Goal: Task Accomplishment & Management: Use online tool/utility

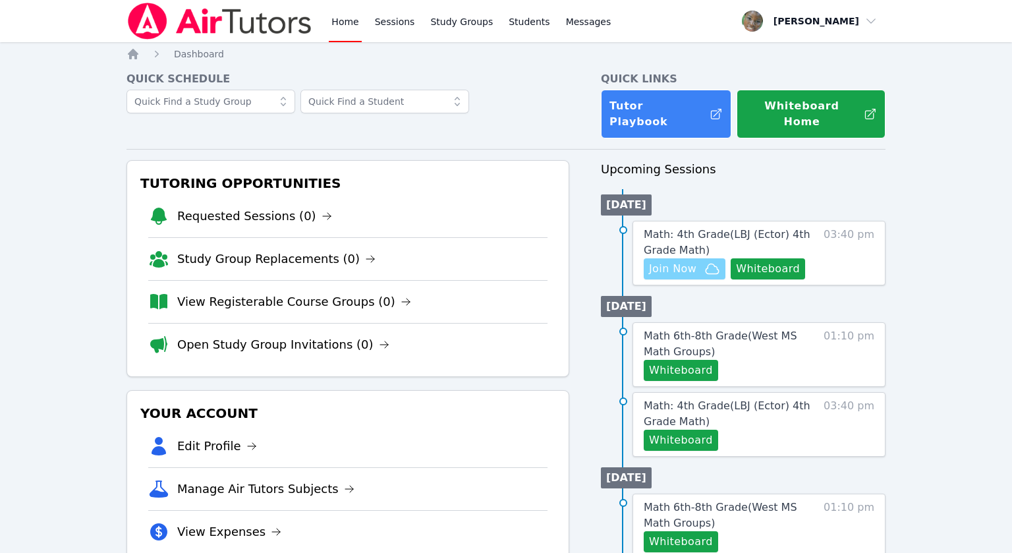
click at [681, 261] on span "Join Now" at bounding box center [672, 269] width 47 height 16
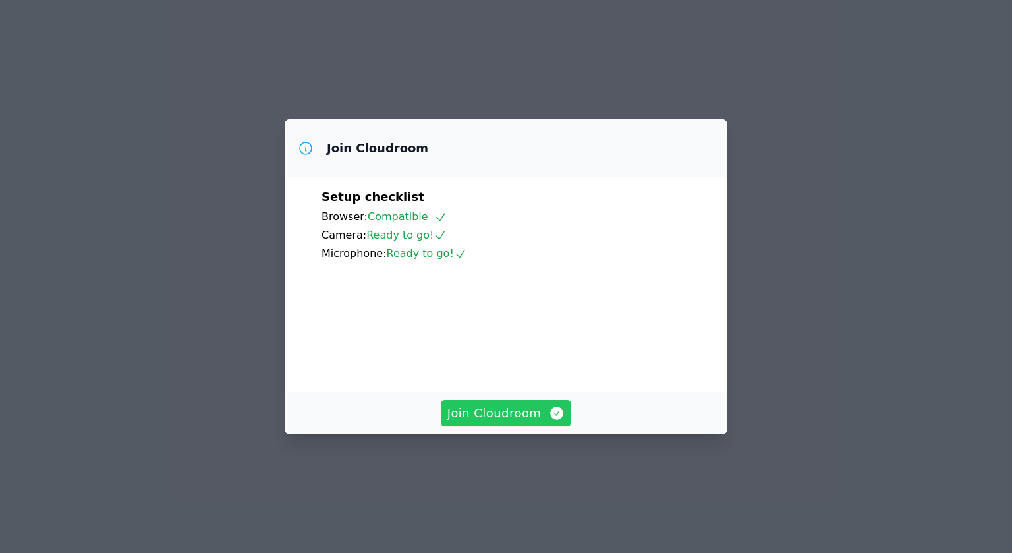
click at [480, 422] on span "Join Cloudroom" at bounding box center [506, 413] width 118 height 18
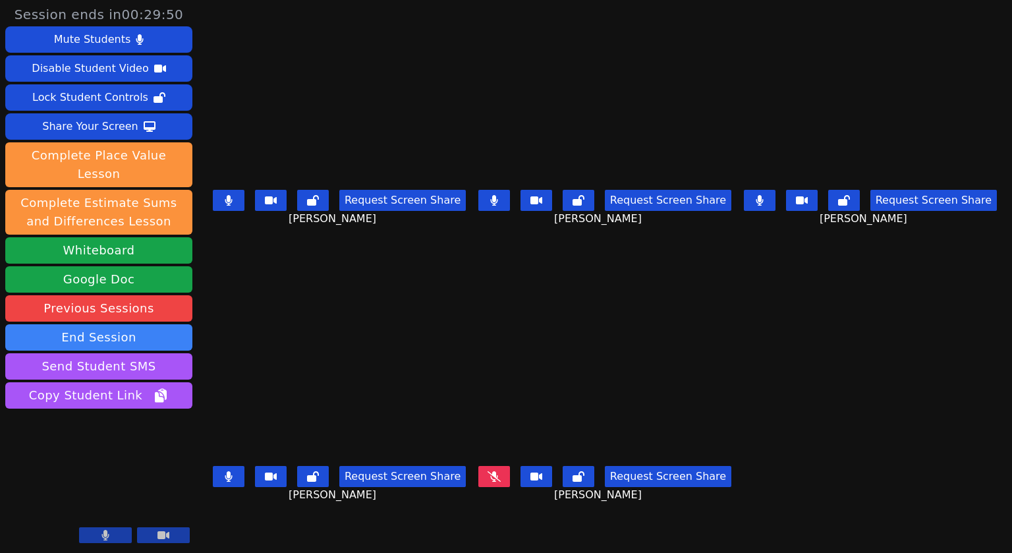
click at [219, 480] on button at bounding box center [229, 476] width 32 height 21
click at [225, 198] on icon at bounding box center [229, 200] width 8 height 11
click at [510, 207] on button at bounding box center [494, 200] width 32 height 21
click at [764, 206] on icon at bounding box center [760, 200] width 8 height 11
click at [493, 202] on button at bounding box center [494, 200] width 32 height 21
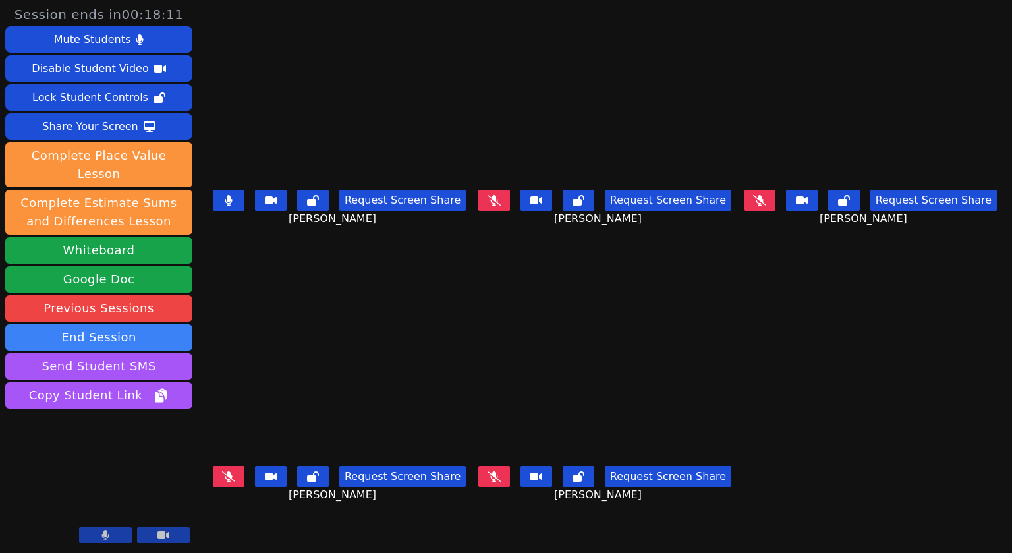
click at [225, 201] on icon at bounding box center [229, 200] width 8 height 11
click at [225, 206] on icon at bounding box center [229, 200] width 8 height 11
click at [228, 200] on icon at bounding box center [228, 200] width 7 height 11
click at [494, 482] on button at bounding box center [494, 476] width 32 height 21
click at [223, 208] on button at bounding box center [229, 200] width 32 height 21
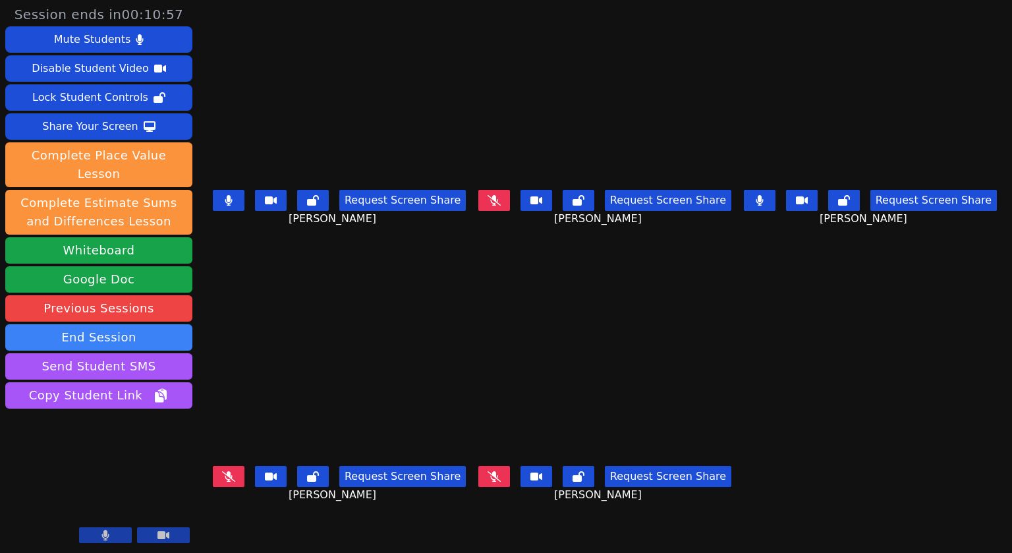
click at [226, 198] on icon at bounding box center [228, 200] width 7 height 11
click at [764, 206] on icon at bounding box center [760, 200] width 8 height 11
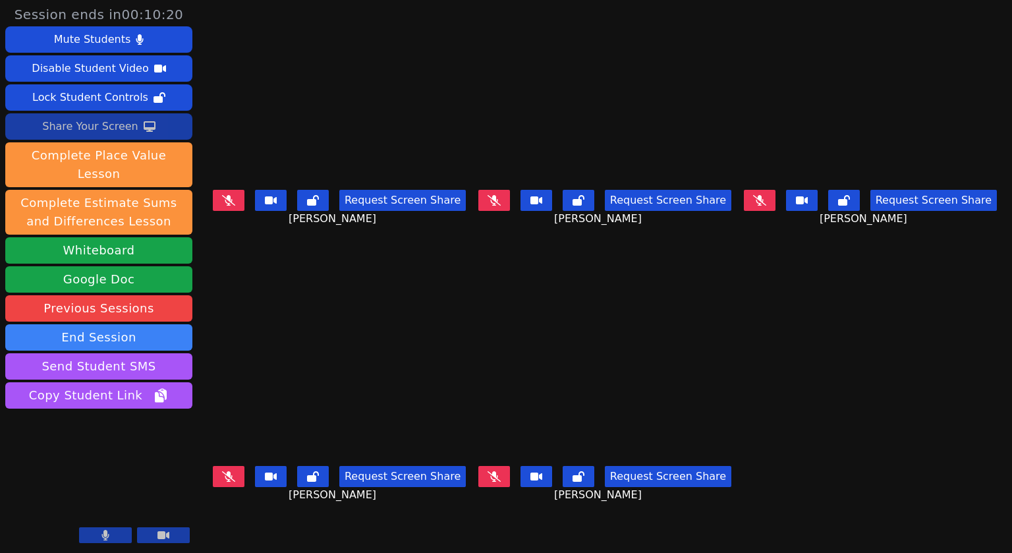
click at [90, 128] on div "Share Your Screen" at bounding box center [90, 126] width 96 height 21
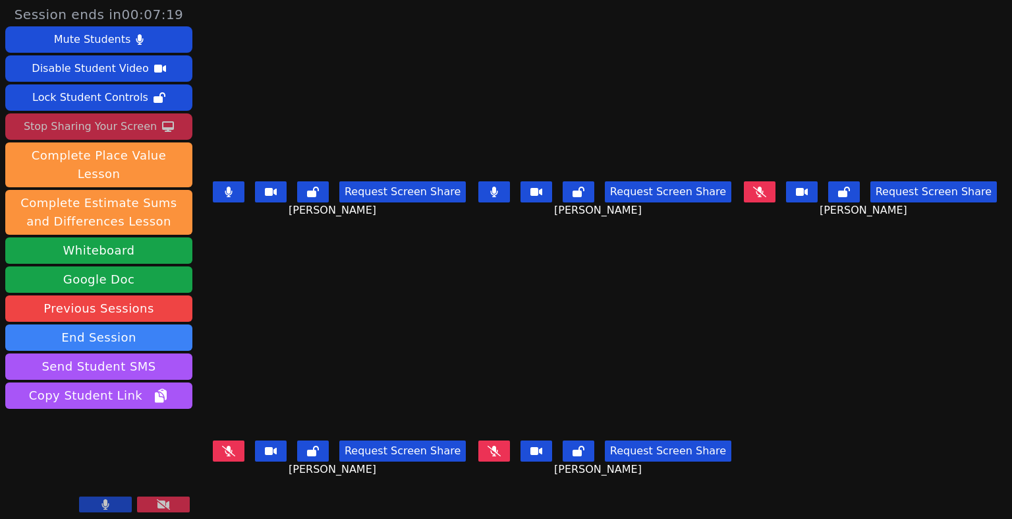
click at [229, 196] on icon at bounding box center [229, 191] width 8 height 11
click at [497, 197] on icon at bounding box center [493, 191] width 7 height 11
click at [117, 123] on div "Stop Sharing Your Screen" at bounding box center [90, 126] width 133 height 21
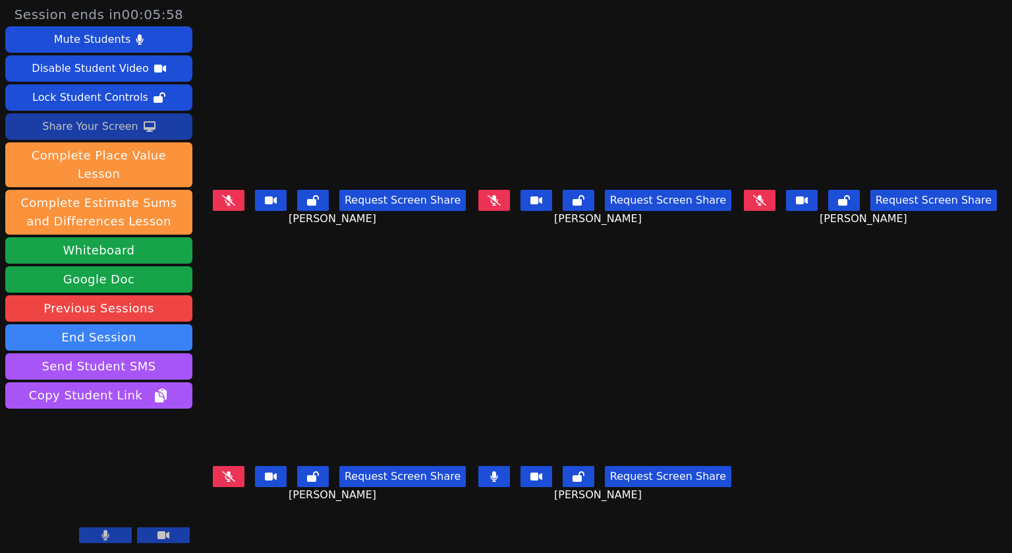
click at [496, 478] on button at bounding box center [494, 476] width 32 height 21
click at [510, 208] on button at bounding box center [494, 200] width 32 height 21
click at [504, 208] on button at bounding box center [494, 200] width 32 height 21
click at [498, 482] on icon at bounding box center [494, 476] width 8 height 11
click at [766, 200] on icon at bounding box center [759, 200] width 13 height 11
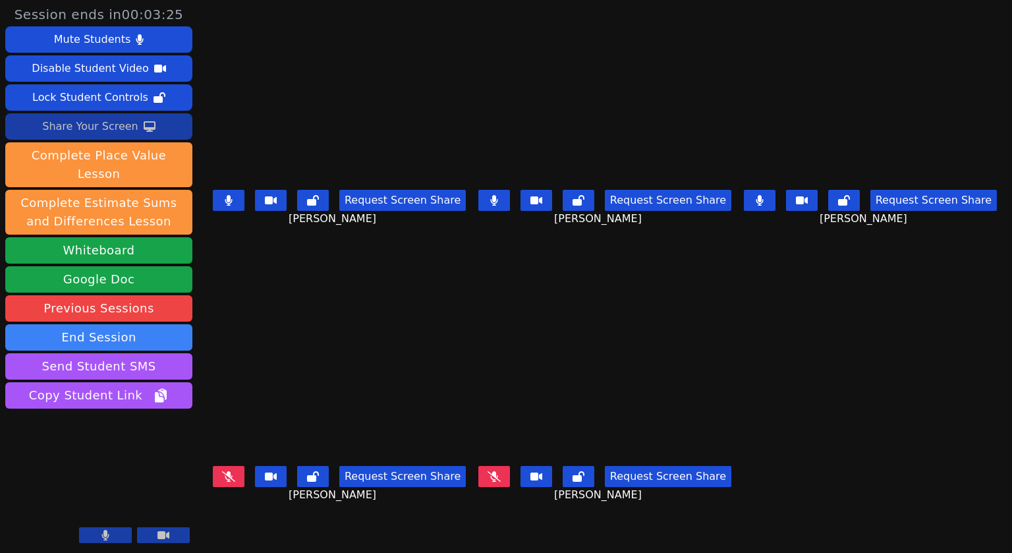
click at [231, 200] on button at bounding box center [229, 200] width 32 height 21
click at [763, 202] on icon at bounding box center [759, 200] width 7 height 11
click at [497, 205] on icon at bounding box center [493, 200] width 7 height 11
click at [218, 200] on button at bounding box center [229, 200] width 32 height 21
click at [770, 200] on button at bounding box center [760, 200] width 32 height 21
